Goal: Task Accomplishment & Management: Complete application form

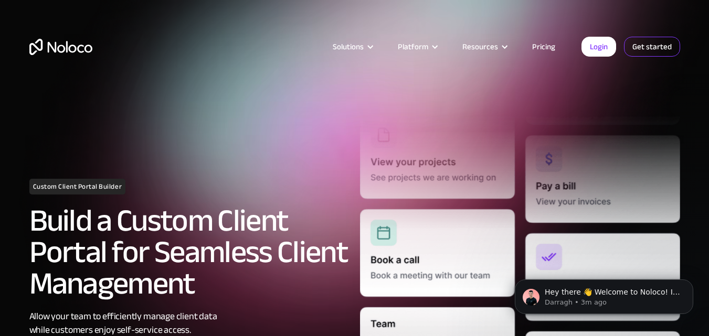
click at [662, 46] on link "Get started" at bounding box center [652, 47] width 56 height 20
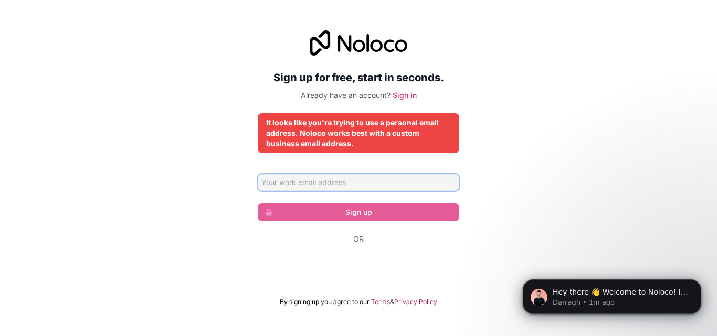
click at [301, 185] on input "Email address" at bounding box center [359, 182] width 202 height 17
click at [418, 227] on form "royalcoreeducation@gmail.com Sign up Or By signing up you agree to our Terms & …" at bounding box center [359, 240] width 202 height 132
click at [390, 181] on input "royalcoreeducation@gmail.com" at bounding box center [359, 182] width 202 height 17
click at [279, 199] on form "royalcoreeducation@gmail.com Sign up Or By signing up you agree to our Terms & …" at bounding box center [359, 240] width 202 height 132
click at [545, 197] on div "Sign up for free, start in seconds. Already have an account? Sign in It looks l…" at bounding box center [358, 168] width 717 height 305
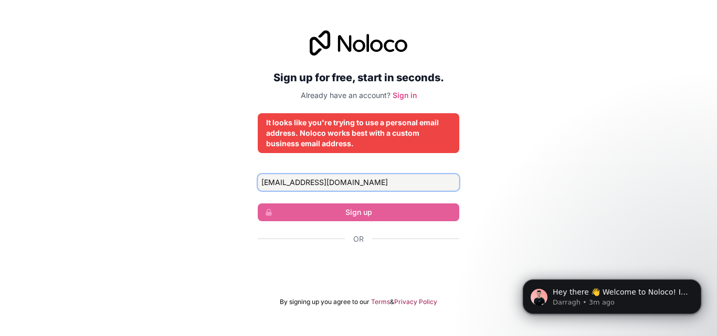
click at [362, 184] on input "royalcoreeducation@gmail.com" at bounding box center [359, 182] width 202 height 17
click at [391, 171] on div "Sign up for free, start in seconds. Already have an account? Sign in It looks l…" at bounding box center [359, 168] width 202 height 276
drag, startPoint x: 388, startPoint y: 176, endPoint x: 387, endPoint y: 188, distance: 12.1
click at [387, 188] on input "royalcoreeducation@gmail.com" at bounding box center [359, 182] width 202 height 17
type input "r"
